Goal: Task Accomplishment & Management: Use online tool/utility

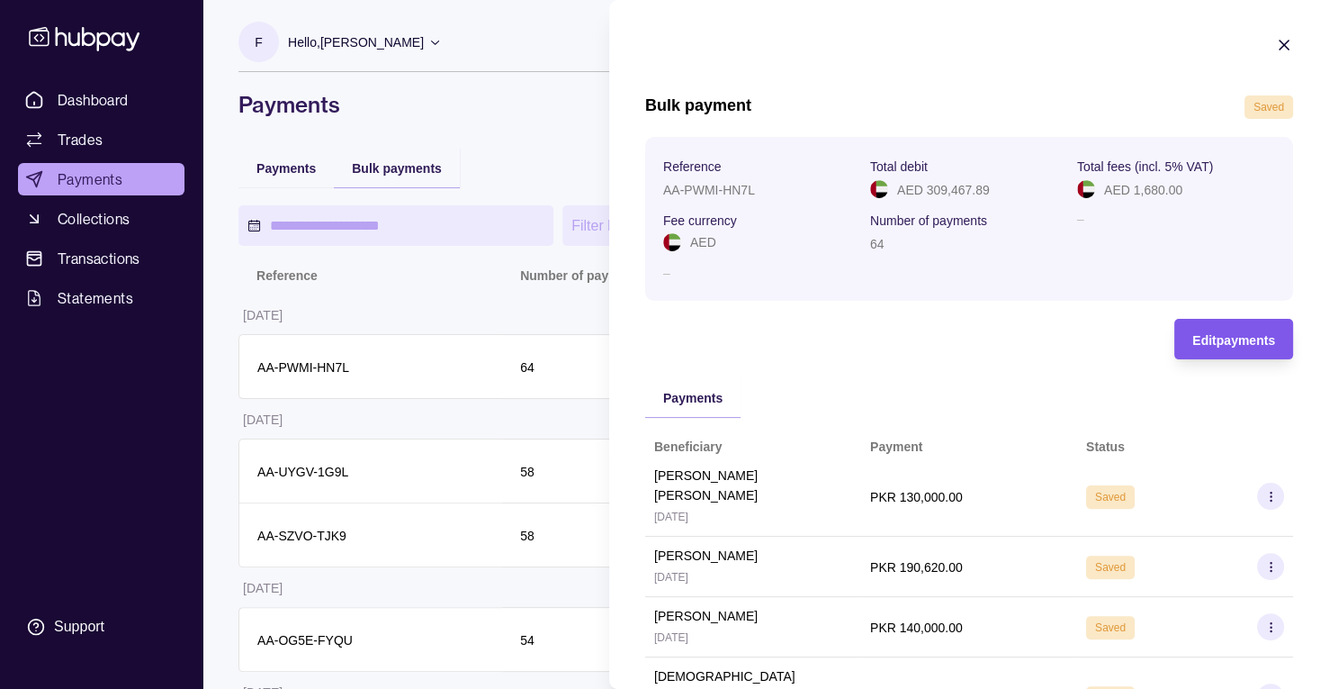
click at [1237, 337] on span "Edit payments" at bounding box center [1234, 340] width 83 height 14
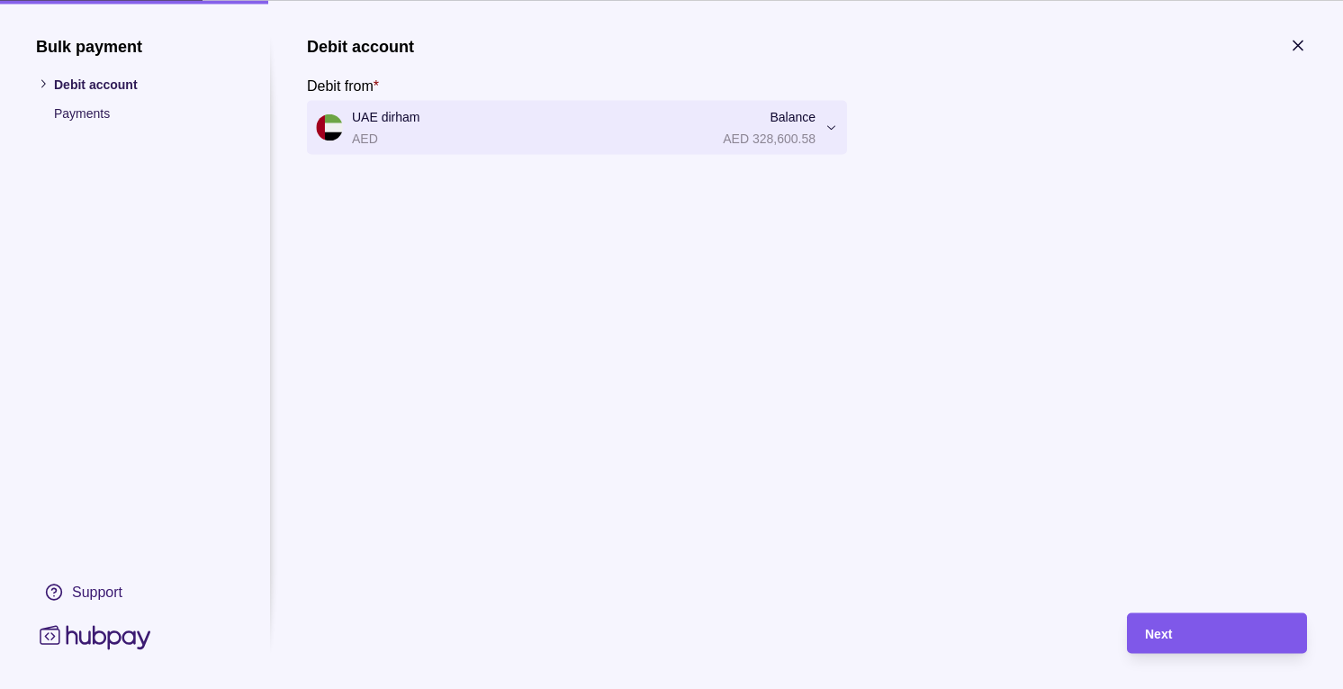
click at [1174, 642] on div "Next" at bounding box center [1217, 633] width 144 height 22
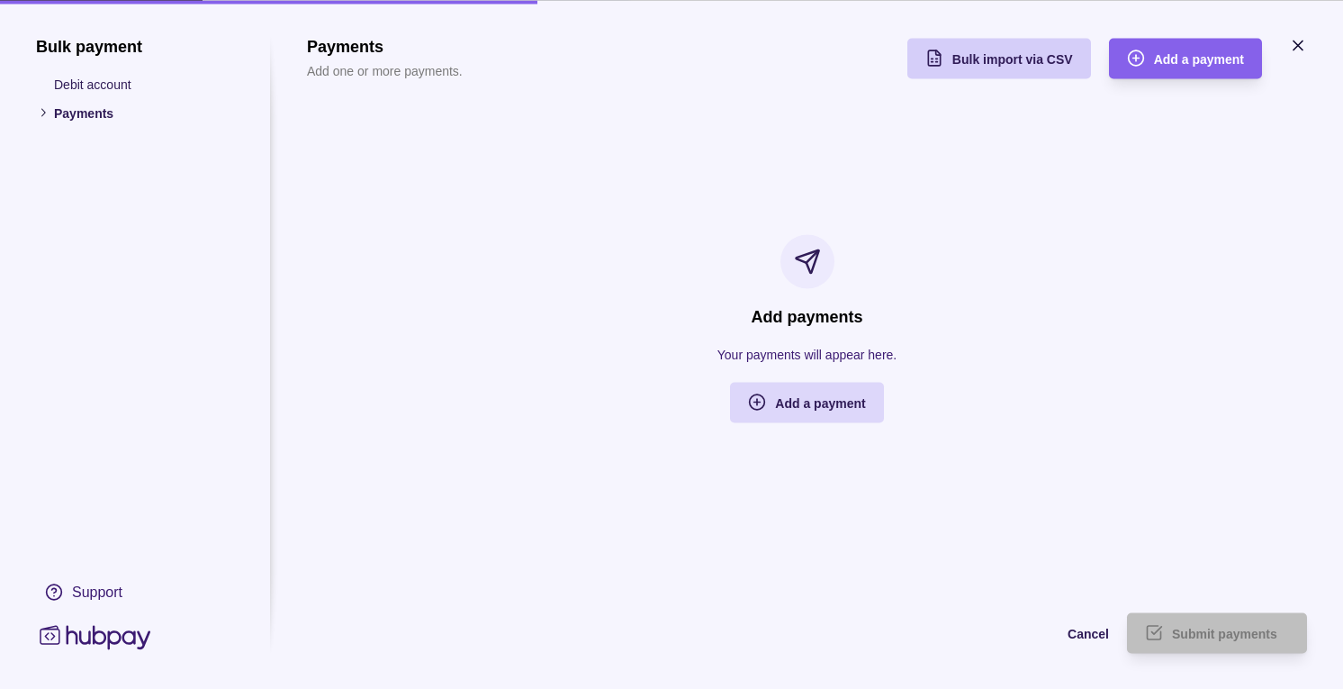
click at [952, 46] on div "Bulk import via CSV" at bounding box center [985, 58] width 175 height 41
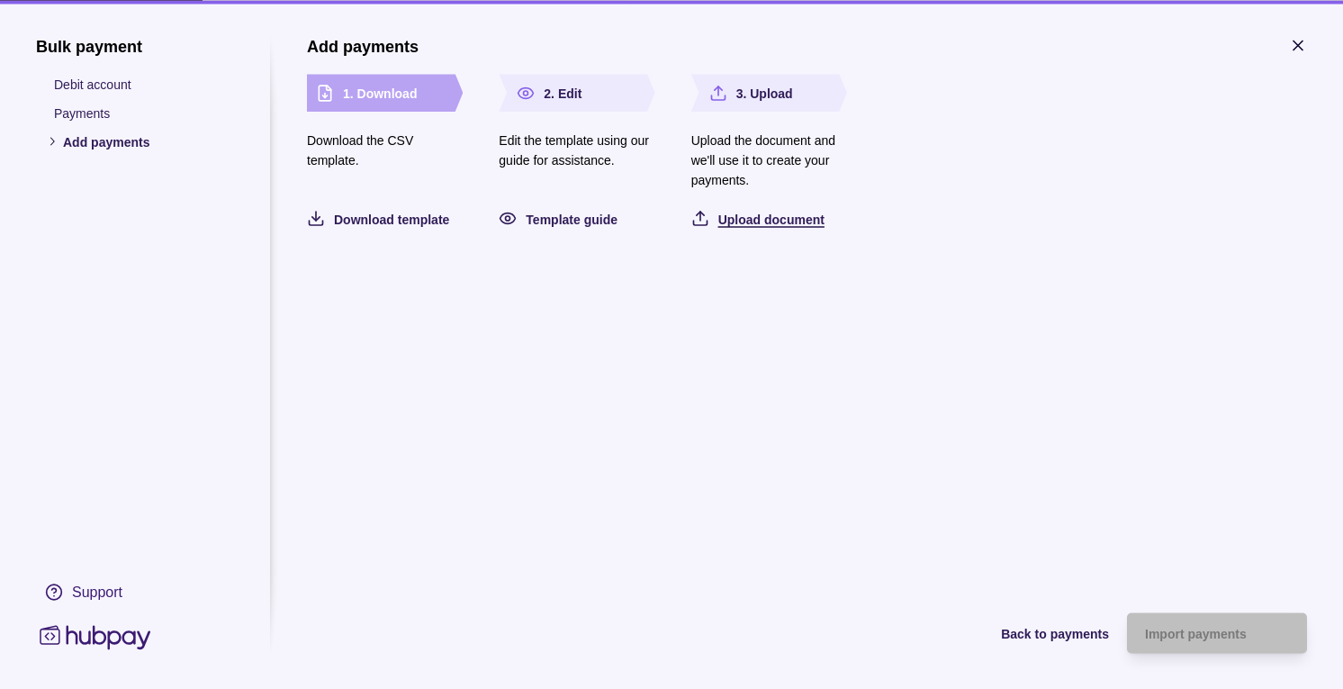
click at [752, 212] on span "Upload document" at bounding box center [771, 219] width 106 height 14
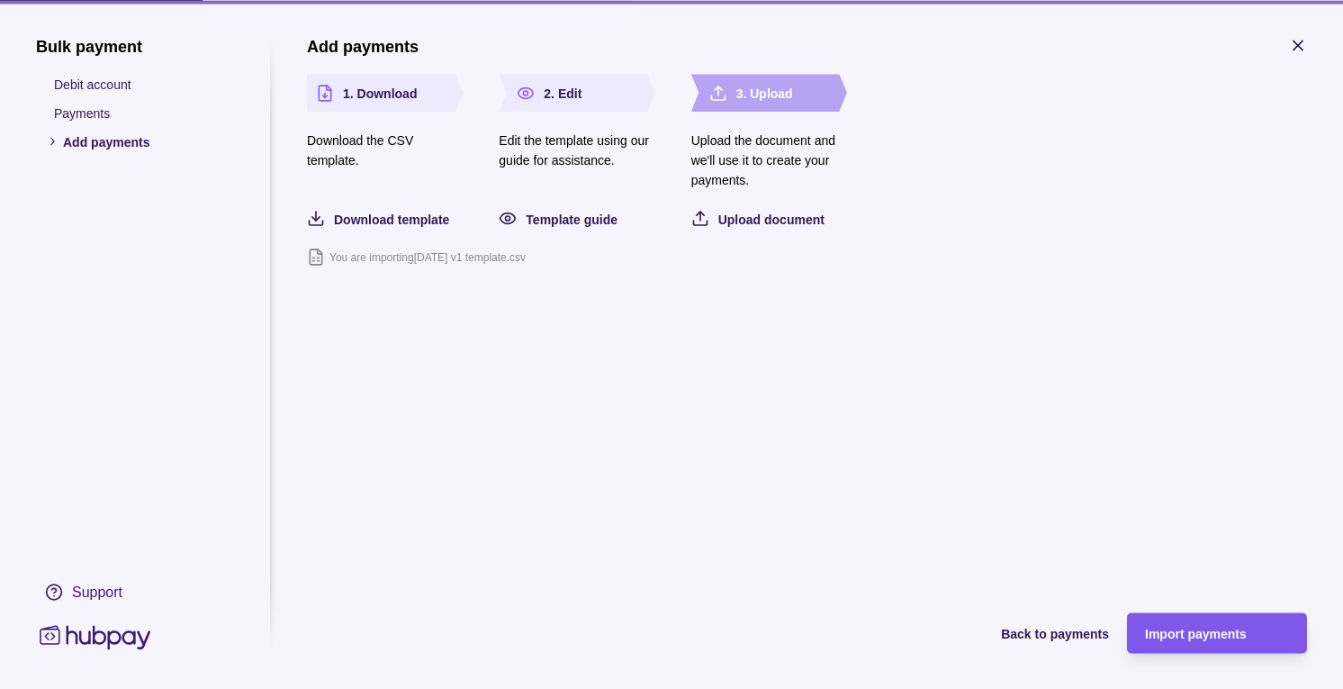
click at [1172, 626] on span "Import payments" at bounding box center [1196, 633] width 102 height 14
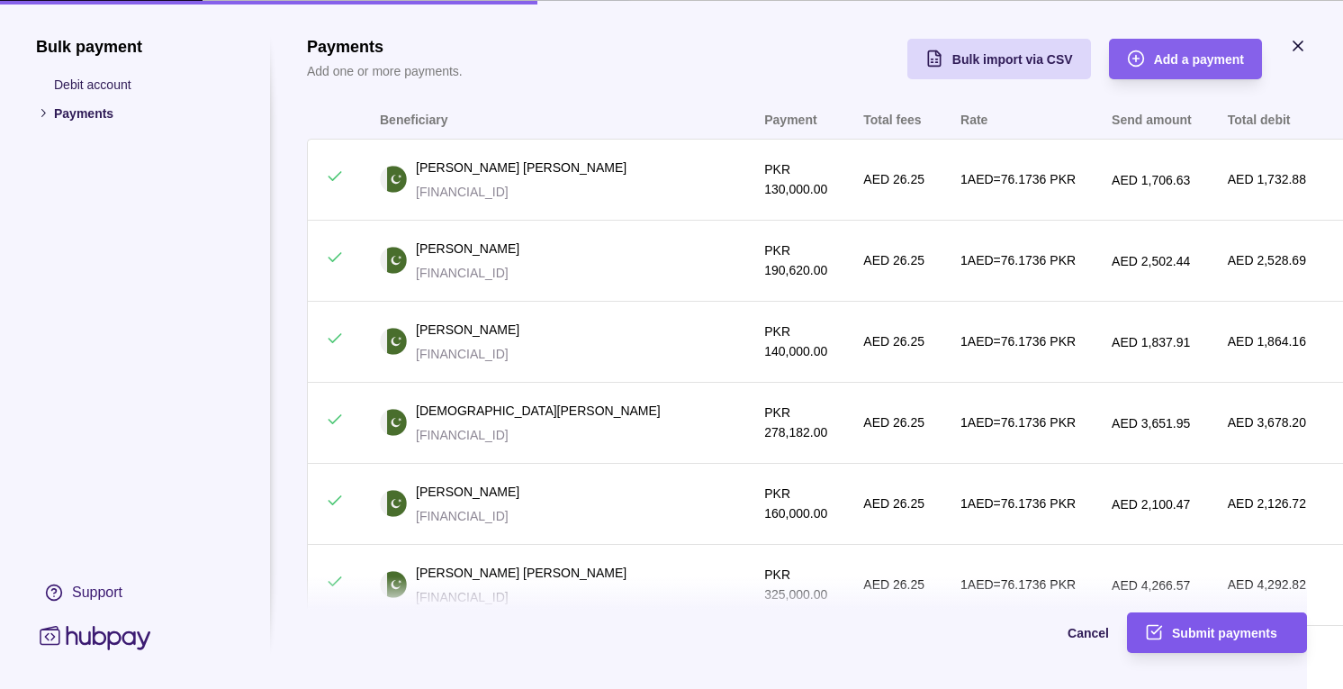
click at [1194, 626] on span "Submit payments" at bounding box center [1224, 633] width 105 height 14
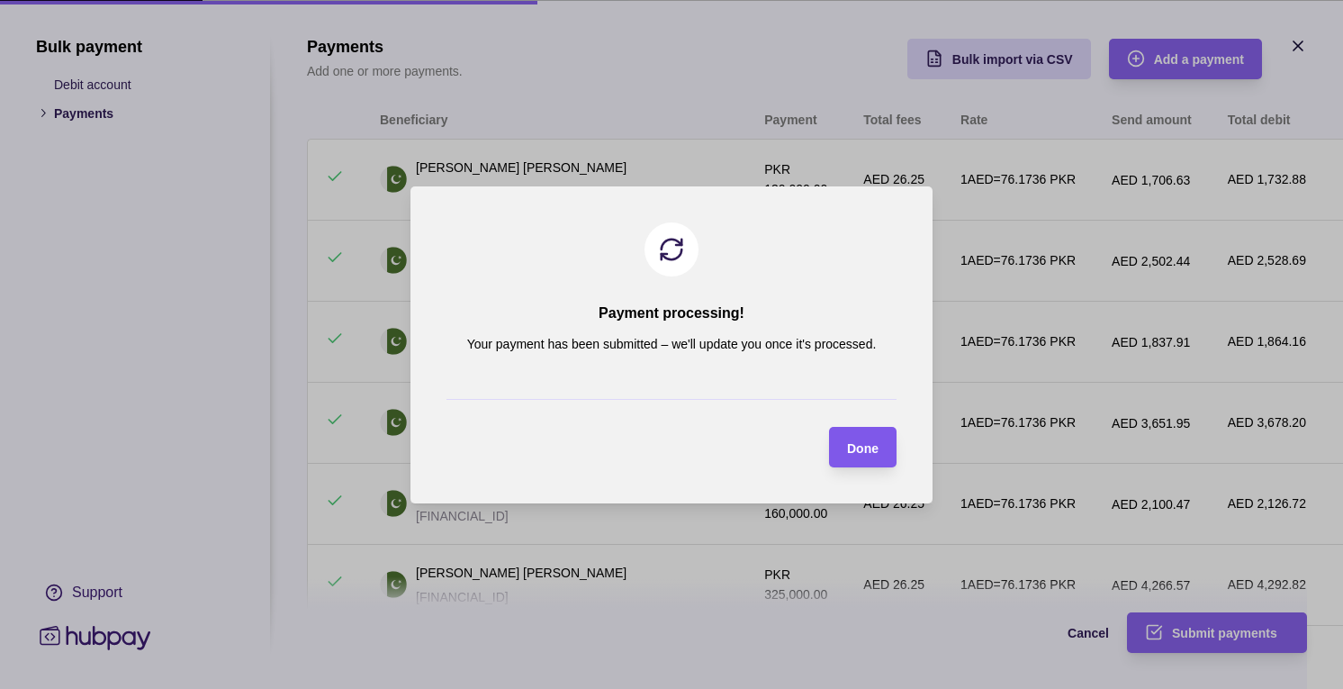
click at [862, 449] on span "Done" at bounding box center [863, 447] width 32 height 14
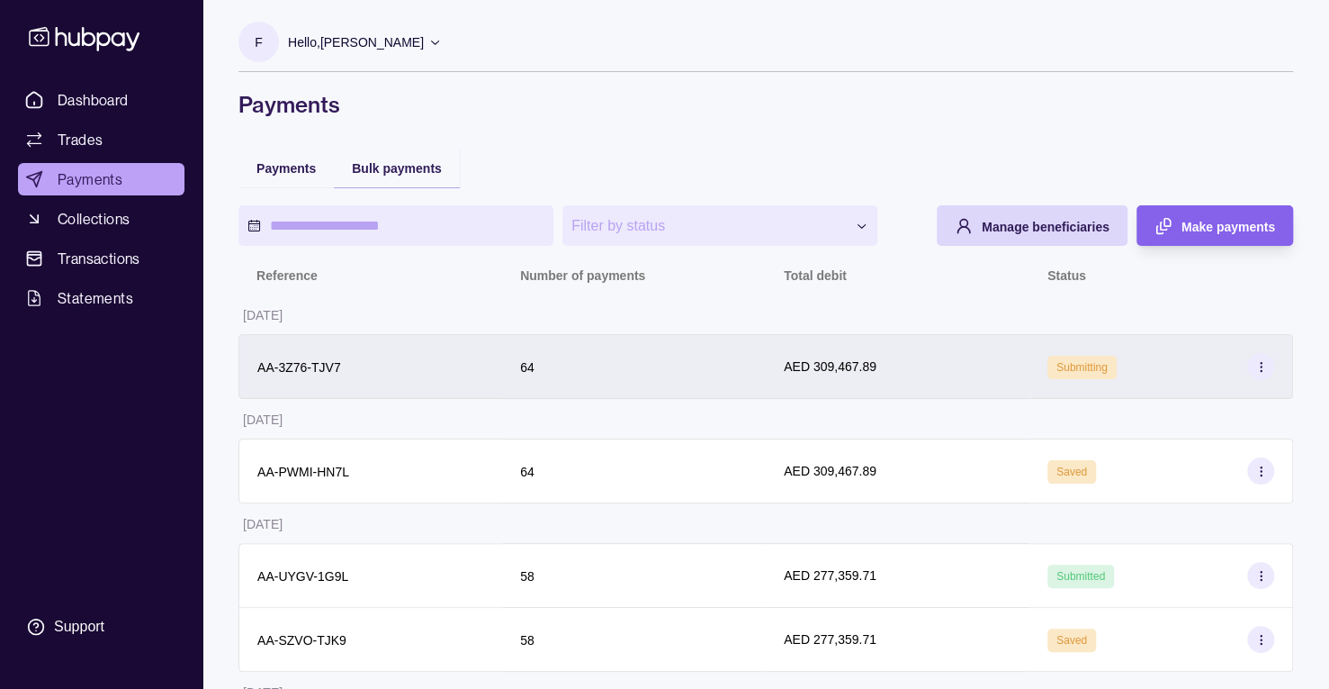
click at [1260, 370] on circle at bounding box center [1260, 370] width 1 height 1
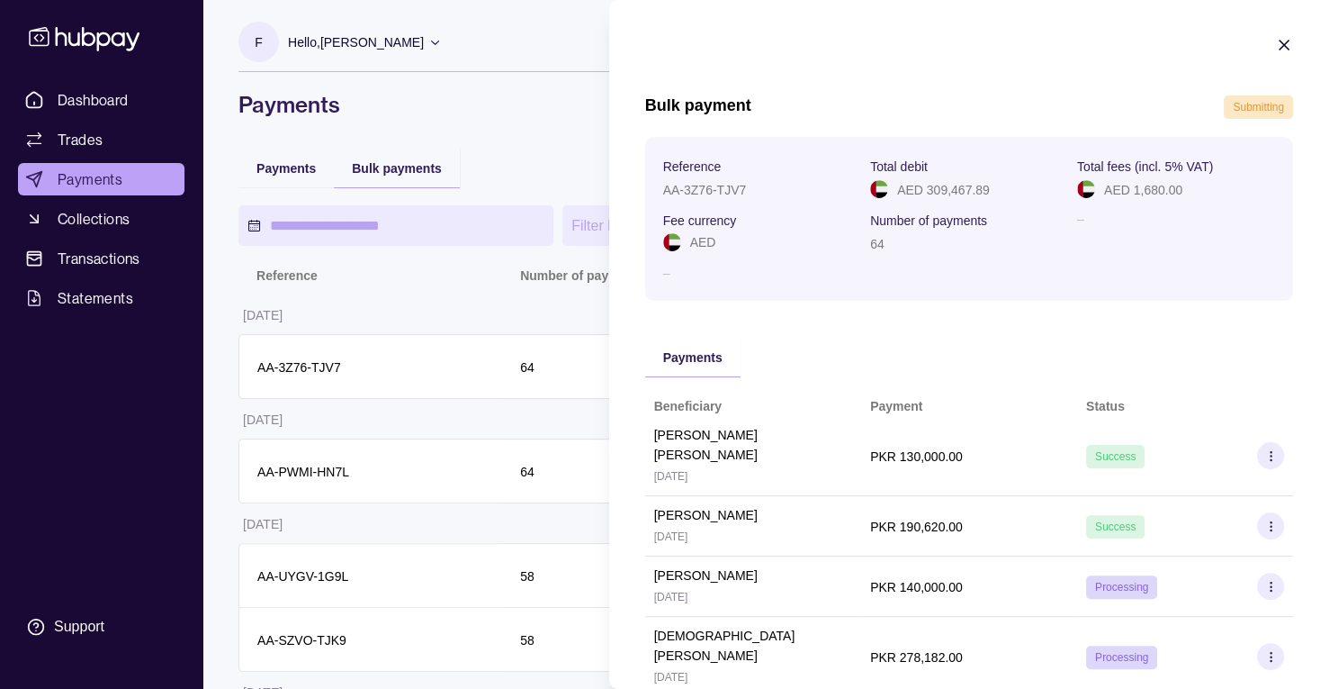
click at [1280, 42] on icon "button" at bounding box center [1284, 45] width 9 height 9
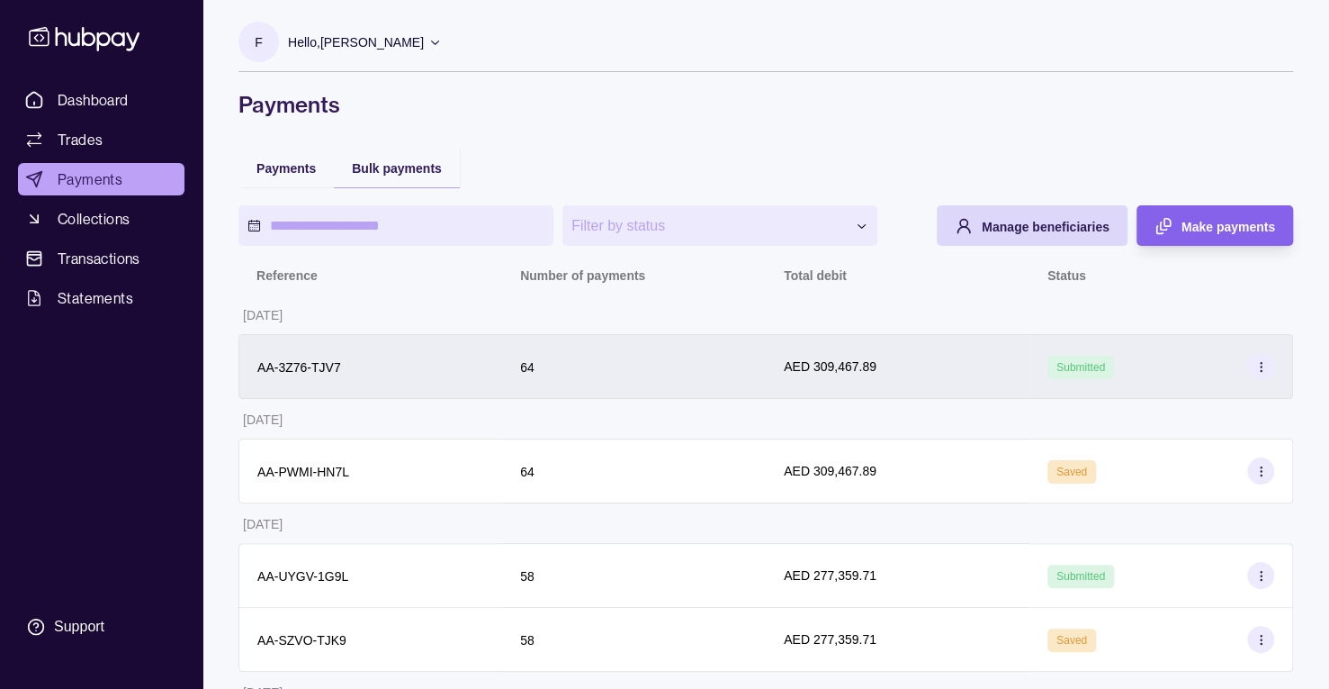
click at [1065, 359] on p "Submitted" at bounding box center [1081, 367] width 49 height 20
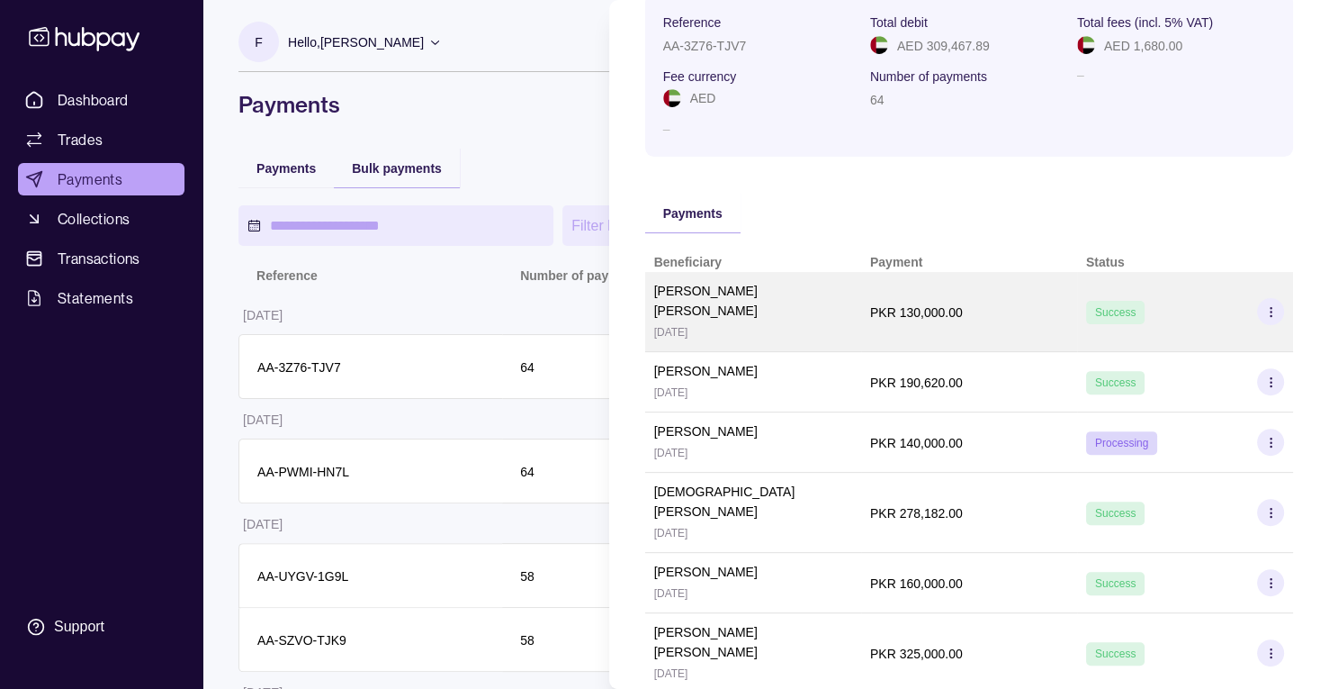
scroll to position [148, 0]
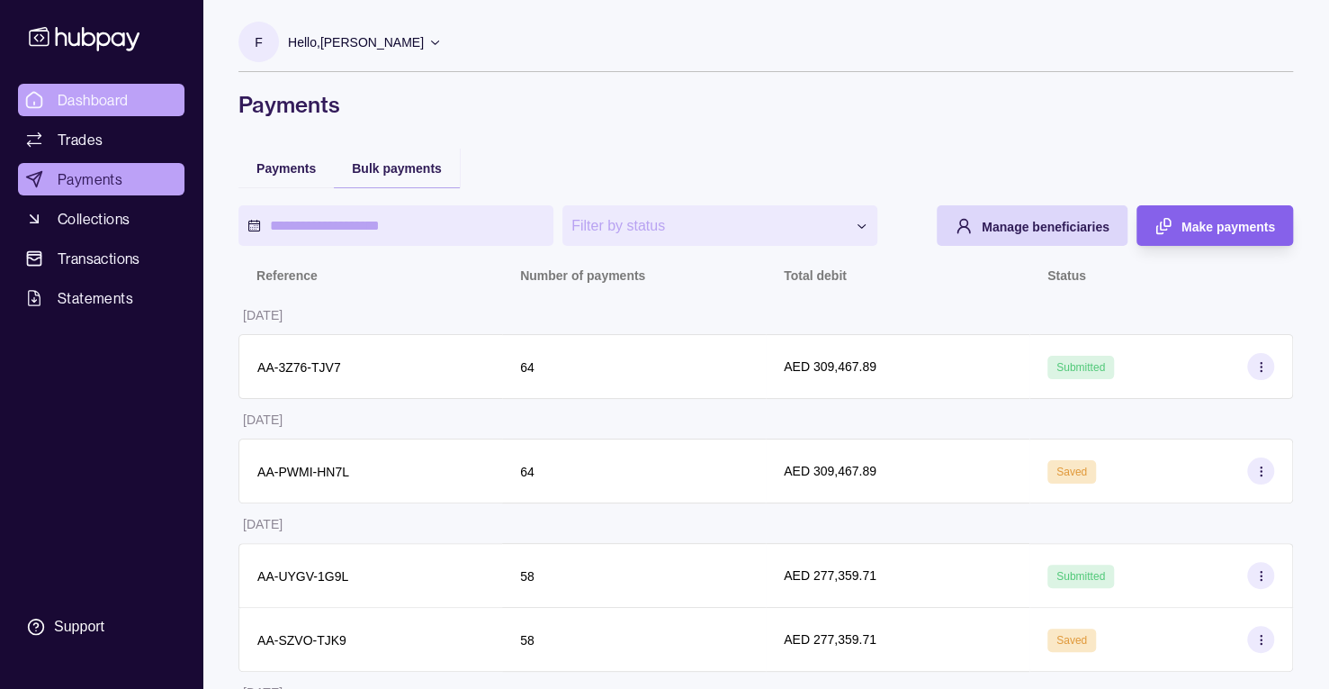
click at [92, 94] on span "Dashboard" at bounding box center [93, 100] width 71 height 22
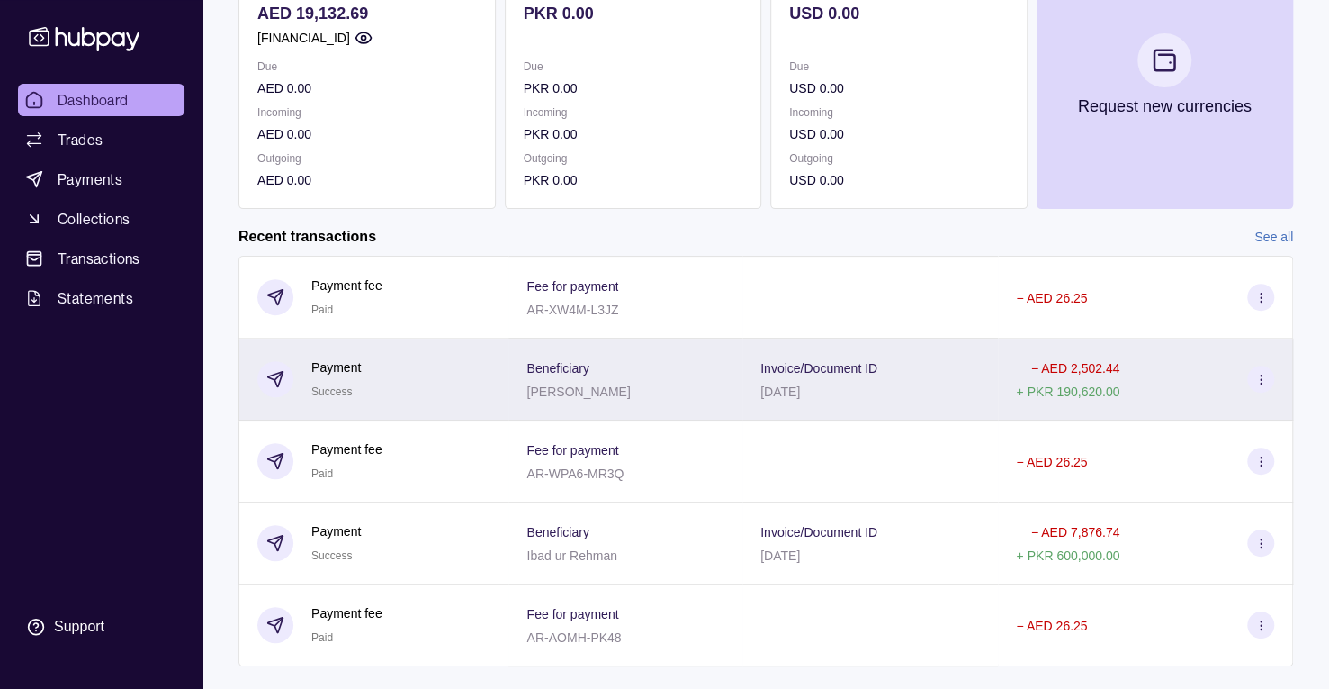
scroll to position [266, 0]
